Goal: Task Accomplishment & Management: Manage account settings

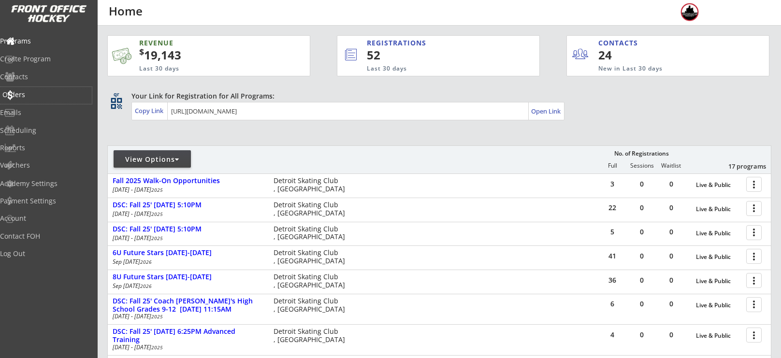
click at [35, 99] on div "Orders" at bounding box center [46, 95] width 92 height 17
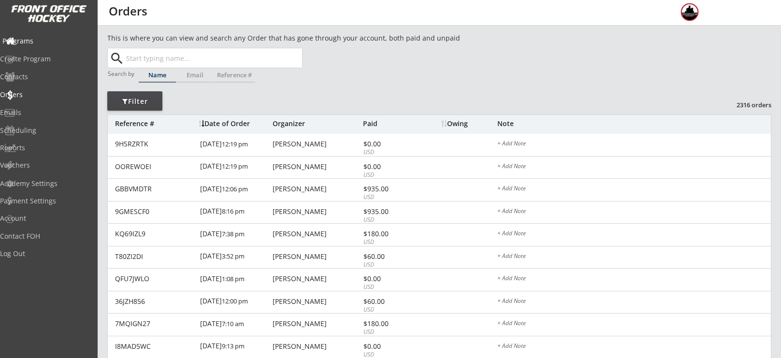
click at [56, 39] on div "Programs" at bounding box center [45, 41] width 87 height 7
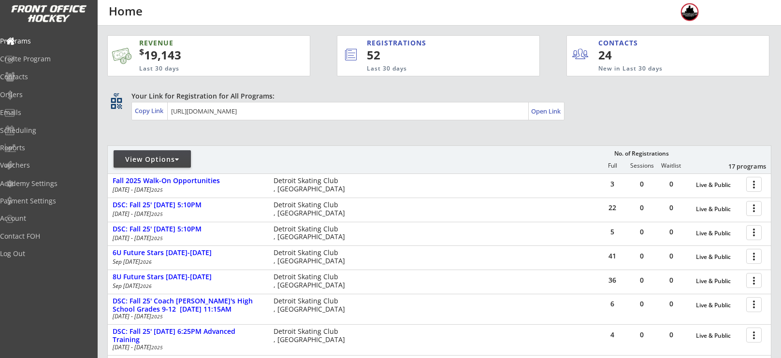
click at [160, 160] on div "View Options" at bounding box center [152, 160] width 77 height 10
select select ""Upcoming Programs""
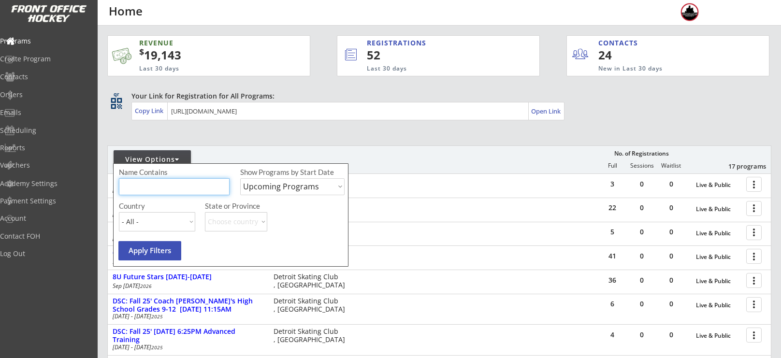
click at [168, 180] on input "input" at bounding box center [174, 186] width 111 height 17
type input "player"
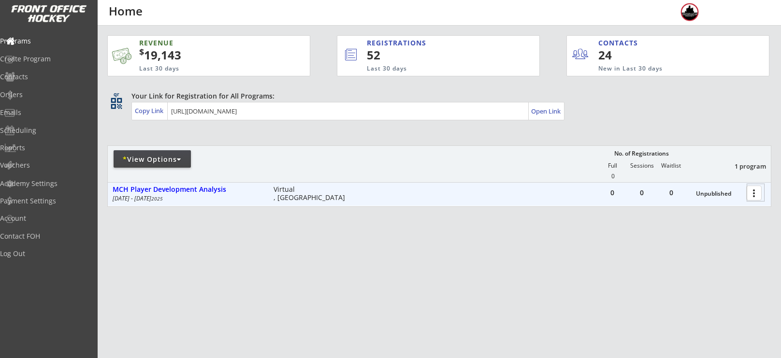
click at [755, 191] on div at bounding box center [756, 192] width 17 height 17
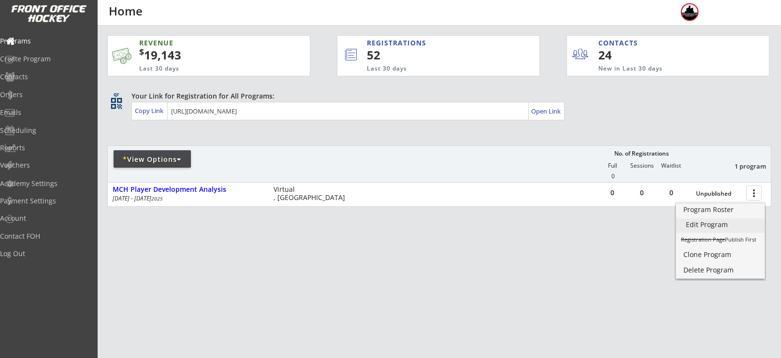
click at [716, 227] on div "Edit Program" at bounding box center [720, 224] width 69 height 7
